Goal: Information Seeking & Learning: Learn about a topic

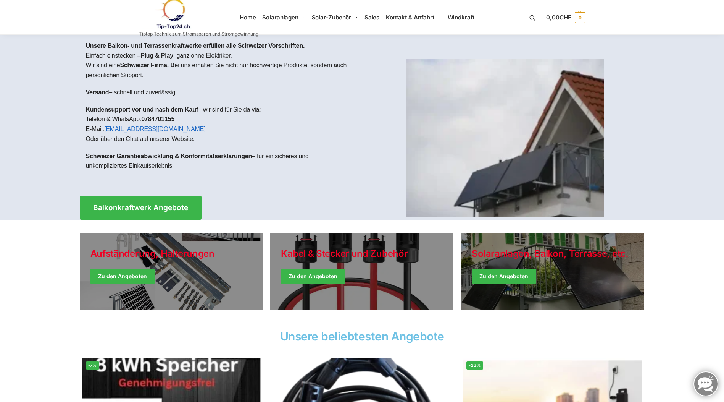
drag, startPoint x: 107, startPoint y: 157, endPoint x: 302, endPoint y: 164, distance: 195.2
click at [302, 164] on p "Schweizer Garantieabwicklung & Konformitätserklärungen – für ein sicheres und u…" at bounding box center [221, 160] width 270 height 19
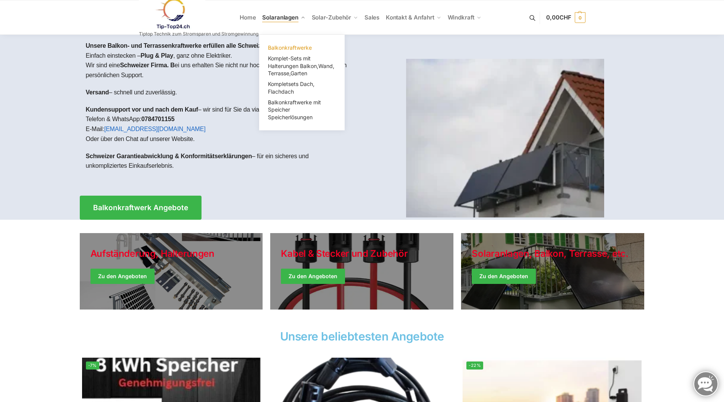
click at [284, 47] on span "Balkonkraftwerke" at bounding box center [290, 47] width 44 height 6
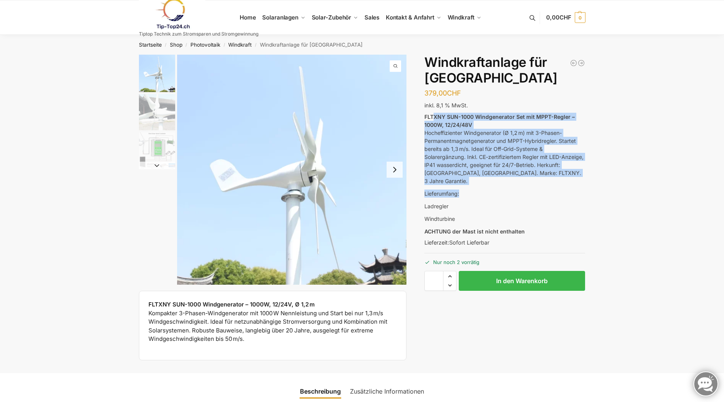
drag, startPoint x: 433, startPoint y: 114, endPoint x: 603, endPoint y: 181, distance: 182.4
click at [398, 169] on button "Next slide" at bounding box center [395, 169] width 16 height 16
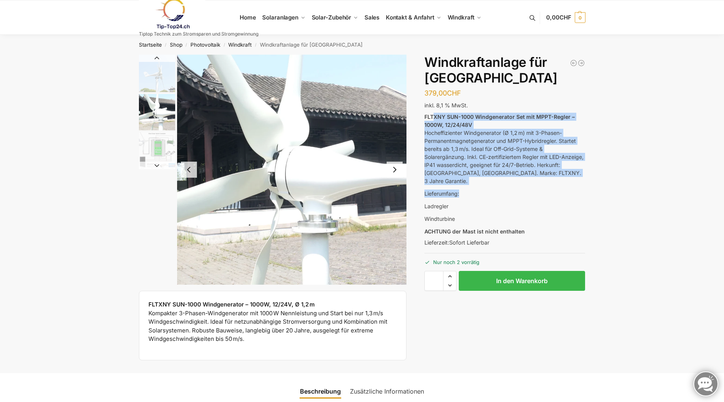
click at [398, 169] on button "Next slide" at bounding box center [395, 169] width 16 height 16
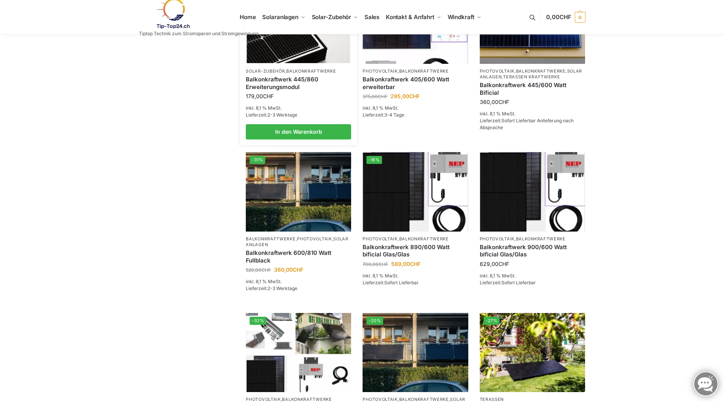
scroll to position [229, 0]
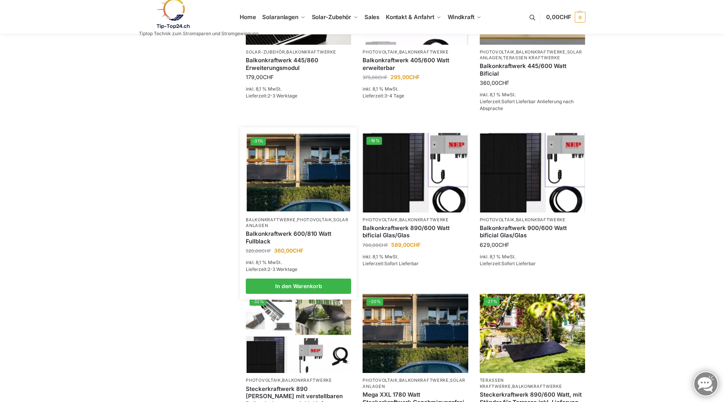
click at [294, 162] on img at bounding box center [298, 172] width 103 height 77
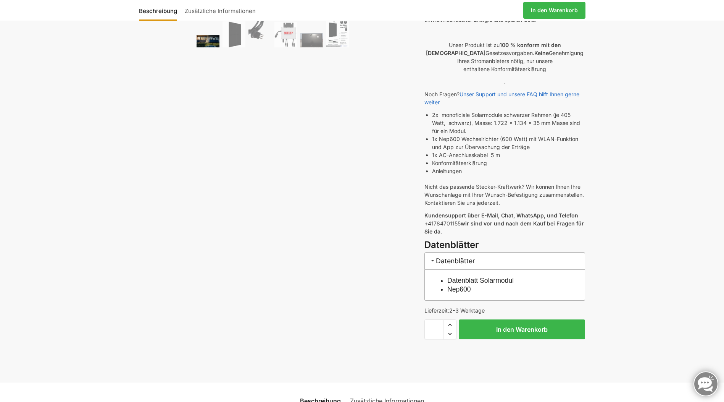
scroll to position [191, 0]
click at [467, 252] on h3 "Datenblätter" at bounding box center [504, 260] width 161 height 17
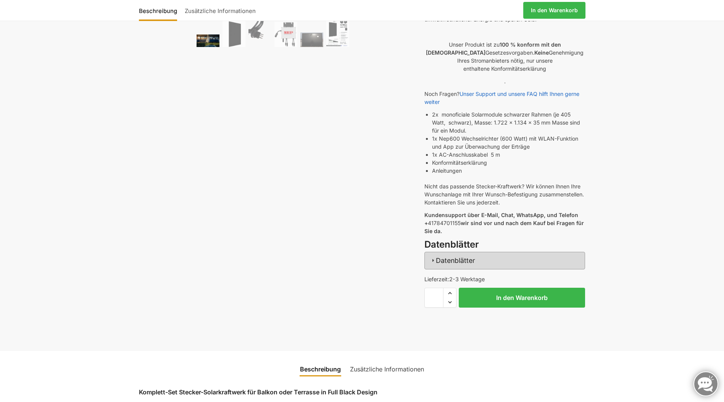
click at [467, 252] on h3 "Datenblätter" at bounding box center [504, 260] width 161 height 17
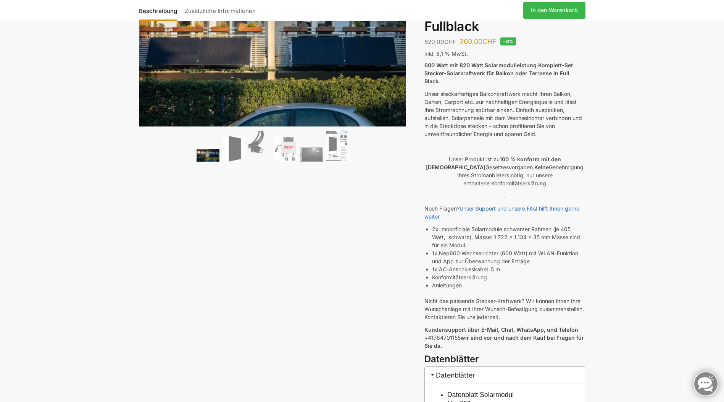
scroll to position [0, 0]
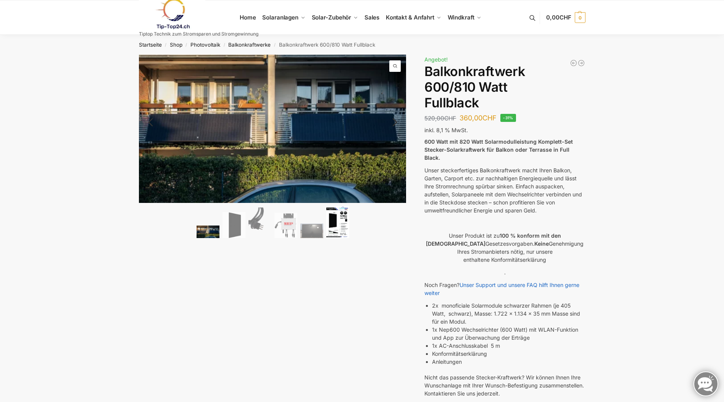
click at [332, 218] on img at bounding box center [337, 222] width 23 height 32
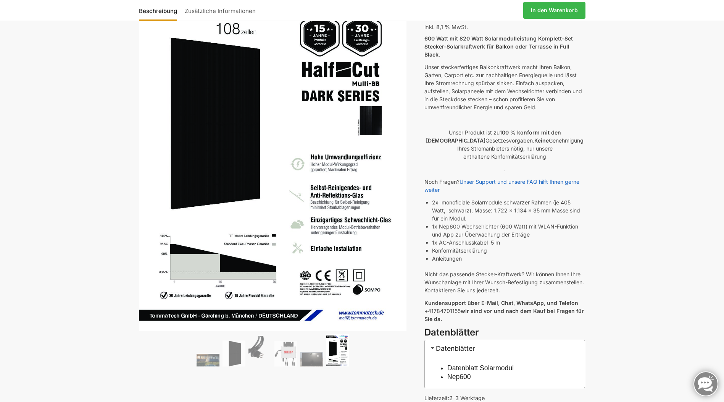
scroll to position [115, 0]
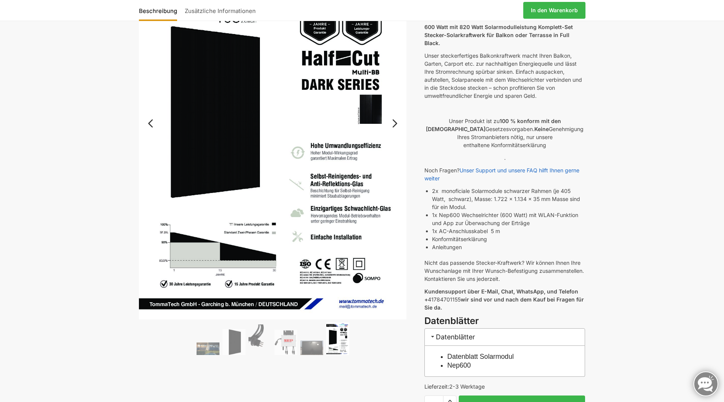
click at [315, 340] on ol at bounding box center [273, 339] width 268 height 35
click at [294, 341] on img at bounding box center [285, 341] width 23 height 25
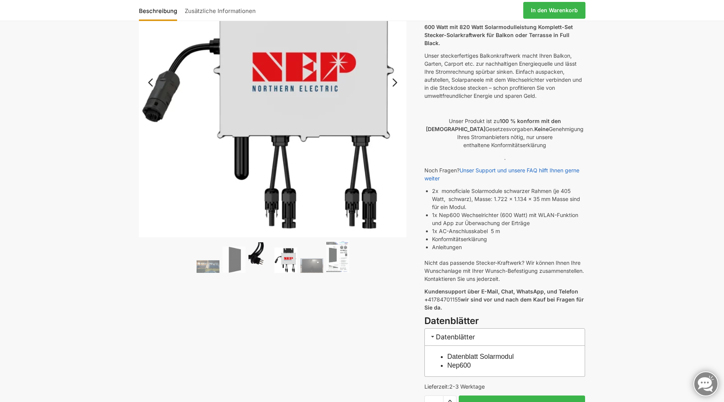
click at [258, 250] on img at bounding box center [259, 257] width 23 height 31
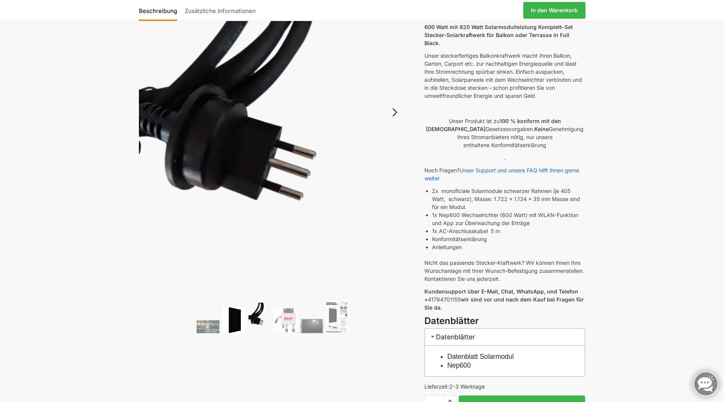
click at [229, 322] on img at bounding box center [234, 320] width 23 height 26
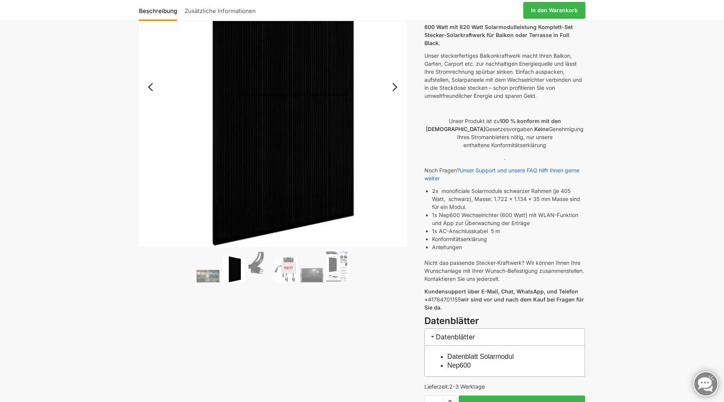
click at [213, 267] on ol at bounding box center [273, 267] width 268 height 35
click at [207, 282] on img at bounding box center [208, 275] width 23 height 13
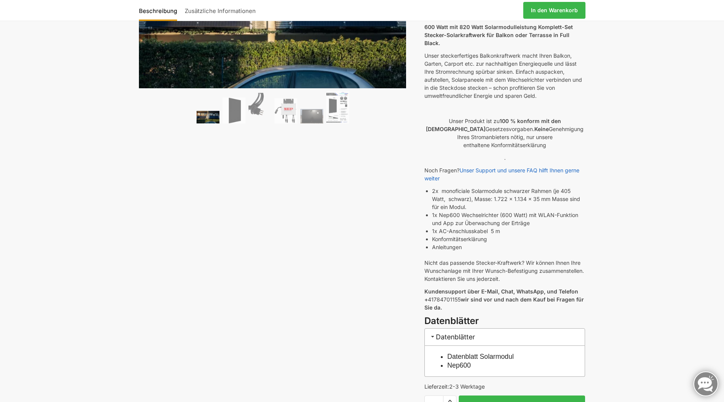
scroll to position [0, 0]
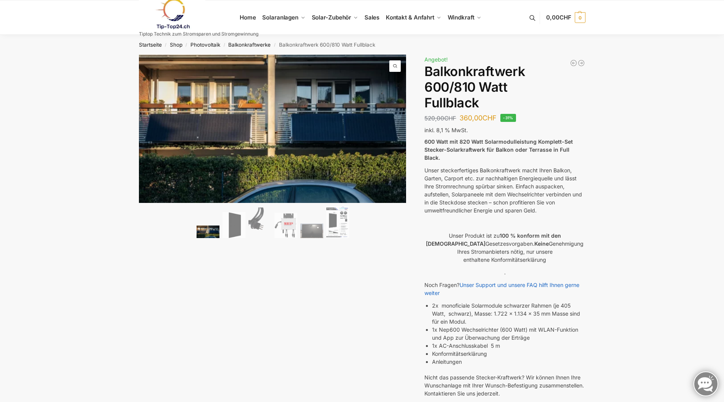
drag, startPoint x: 428, startPoint y: 138, endPoint x: 560, endPoint y: 202, distance: 146.5
click at [560, 202] on div "600 Watt mit 820 Watt Solarmodulleistung Komplett-Set Stecker-Solarkraftwerk fü…" at bounding box center [504, 282] width 161 height 291
